Goal: Task Accomplishment & Management: Manage account settings

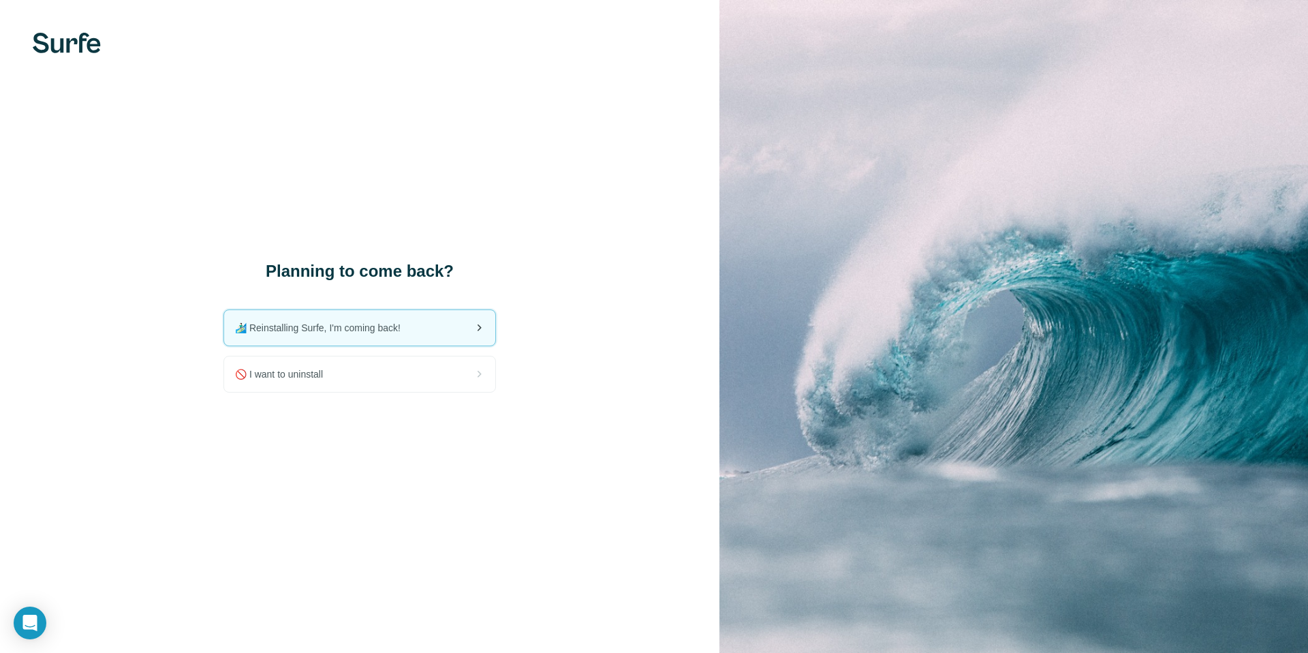
click at [449, 324] on div "🏄🏻‍♂️ Reinstalling Surfe, I'm coming back!" at bounding box center [359, 327] width 271 height 35
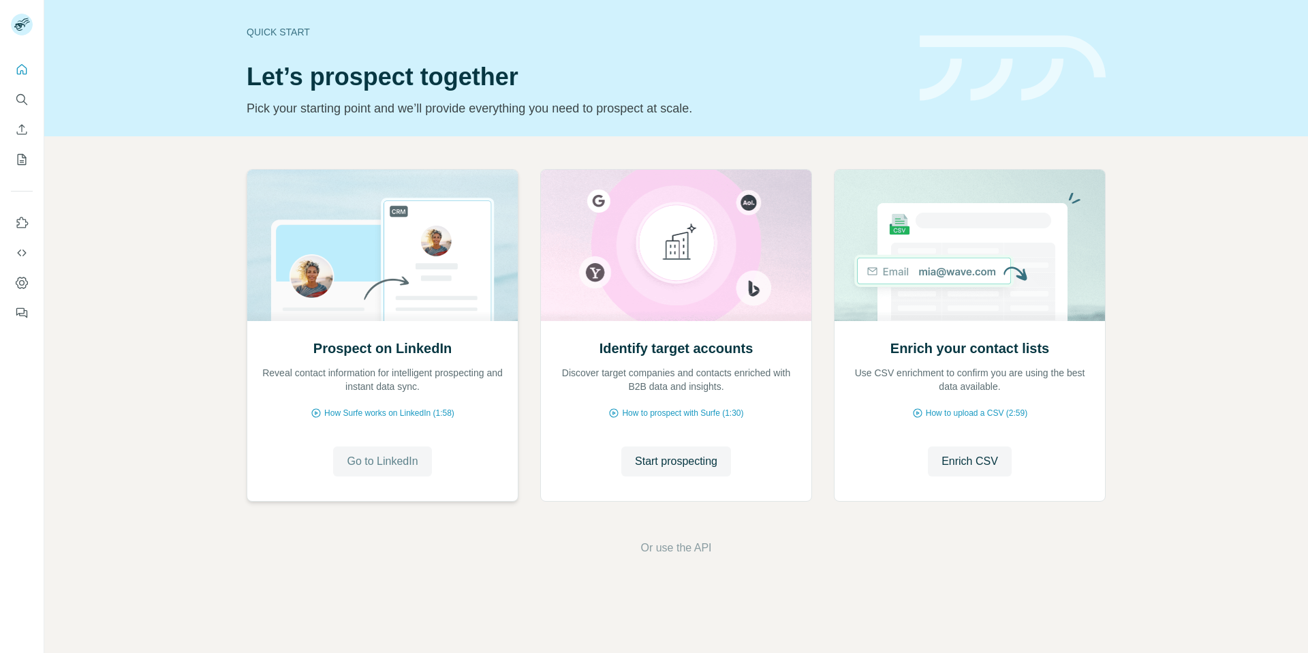
click at [400, 463] on span "Go to LinkedIn" at bounding box center [382, 461] width 71 height 16
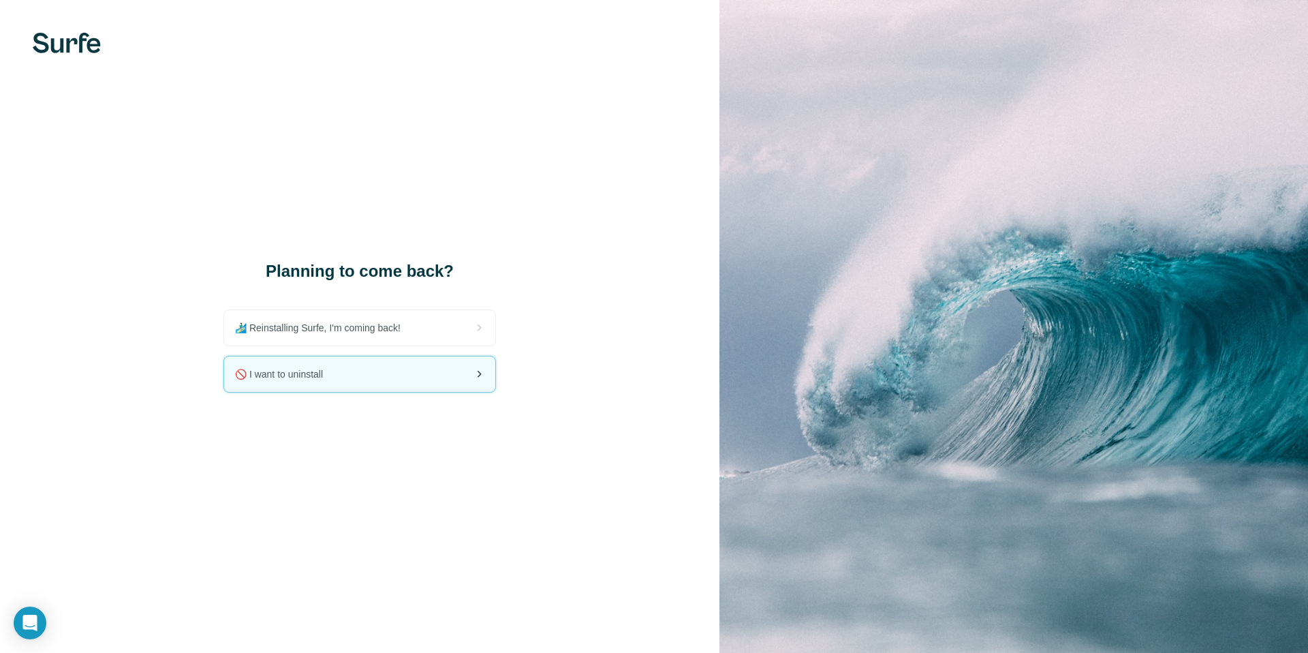
click at [396, 375] on div "🚫 I want to uninstall" at bounding box center [359, 373] width 271 height 35
